Goal: Transaction & Acquisition: Purchase product/service

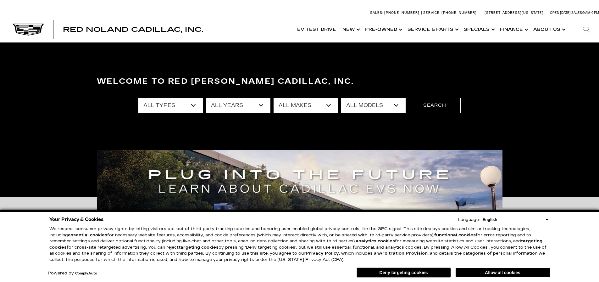
click at [375, 108] on select "All Models A4 [US_STATE] Crosstrek Crown Signia CT4 CT5 DTS Enclave EQE Equinox…" at bounding box center [373, 105] width 64 height 15
select select "VISTIQ"
click at [341, 98] on select "All Models A4 [US_STATE] Crosstrek Crown Signia CT4 CT5 DTS Enclave EQE Equinox…" at bounding box center [373, 105] width 64 height 15
click at [422, 110] on button "Search" at bounding box center [435, 105] width 52 height 15
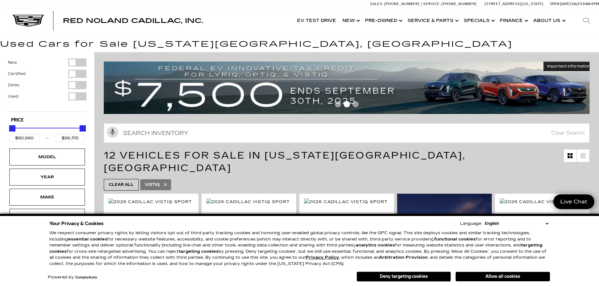
click at [550, 222] on div "Your Privacy & Cookies Language: English Spanish / Español English / United Kin…" at bounding box center [299, 251] width 503 height 66
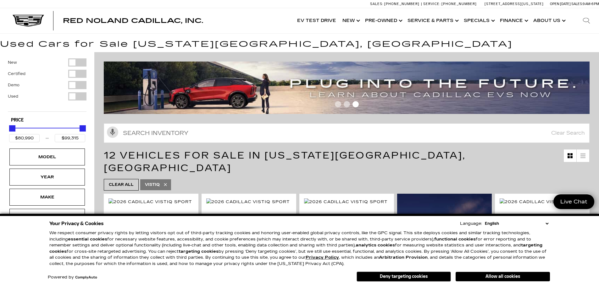
click at [547, 224] on select "English Spanish / Español English / United Kingdom Korean / 한국어 Vietnamese / Ti…" at bounding box center [516, 224] width 67 height 6
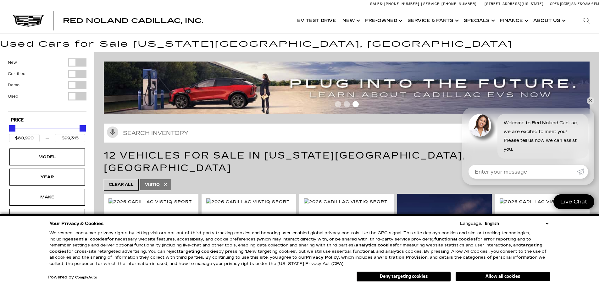
click at [547, 224] on select "English Spanish / Español English / United Kingdom Korean / 한국어 Vietnamese / Ti…" at bounding box center [516, 224] width 67 height 6
click at [521, 278] on button "Allow all cookies" at bounding box center [503, 276] width 94 height 9
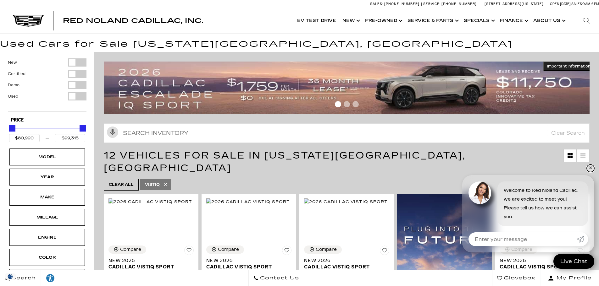
click at [591, 168] on link "✕" at bounding box center [591, 169] width 8 height 8
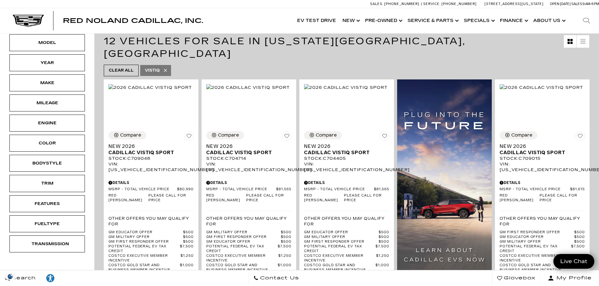
scroll to position [126, 0]
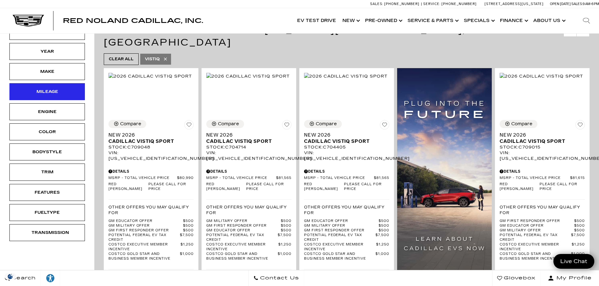
click at [55, 89] on div "Mileage" at bounding box center [46, 91] width 31 height 7
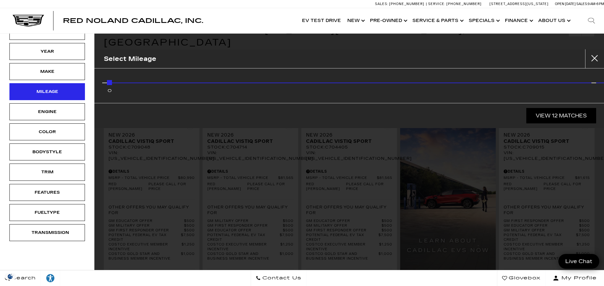
click at [55, 89] on div "Mileage" at bounding box center [46, 91] width 31 height 7
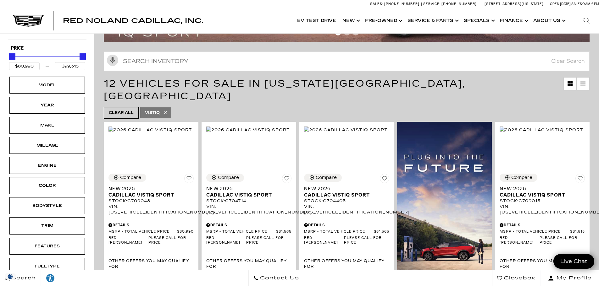
scroll to position [63, 0]
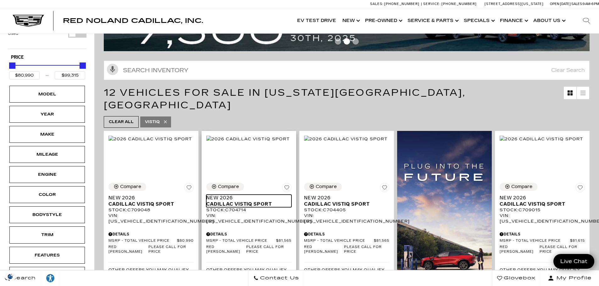
click at [254, 201] on span "Cadillac VISTIQ Sport" at bounding box center [246, 204] width 80 height 6
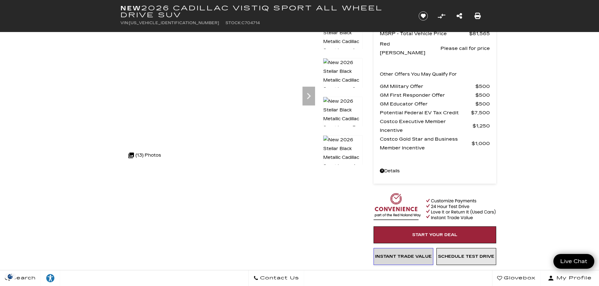
scroll to position [31, 0]
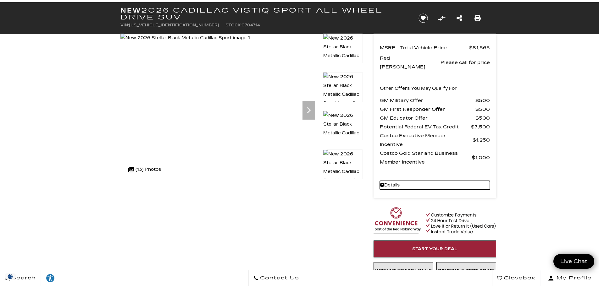
click at [390, 181] on link "Details - about pricing for: New 2026 Cadillac VISTIQ Sport All Wheel Drive SUV" at bounding box center [435, 185] width 110 height 9
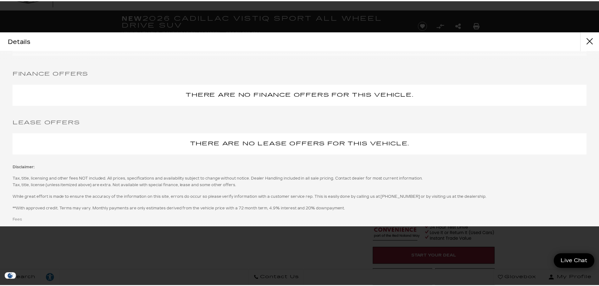
scroll to position [727, 0]
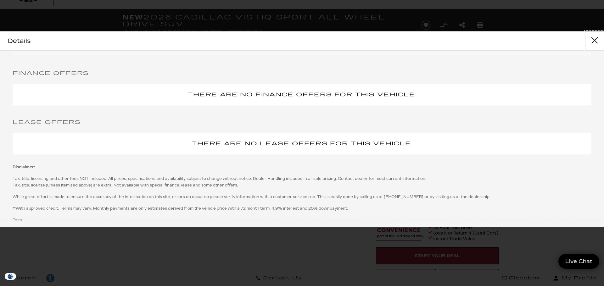
click at [597, 43] on button "close" at bounding box center [594, 40] width 19 height 19
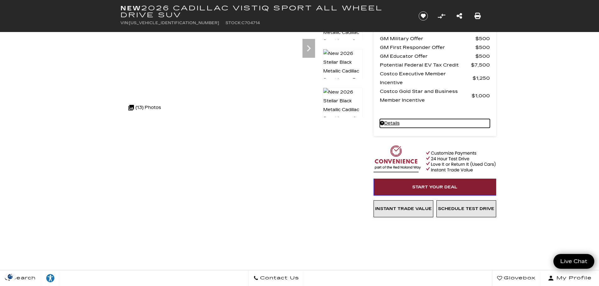
scroll to position [94, 0]
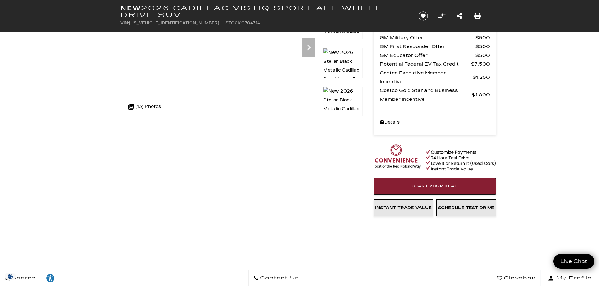
click at [463, 178] on link "Start Your Deal" at bounding box center [434, 186] width 123 height 17
